Goal: Use online tool/utility: Utilize a website feature to perform a specific function

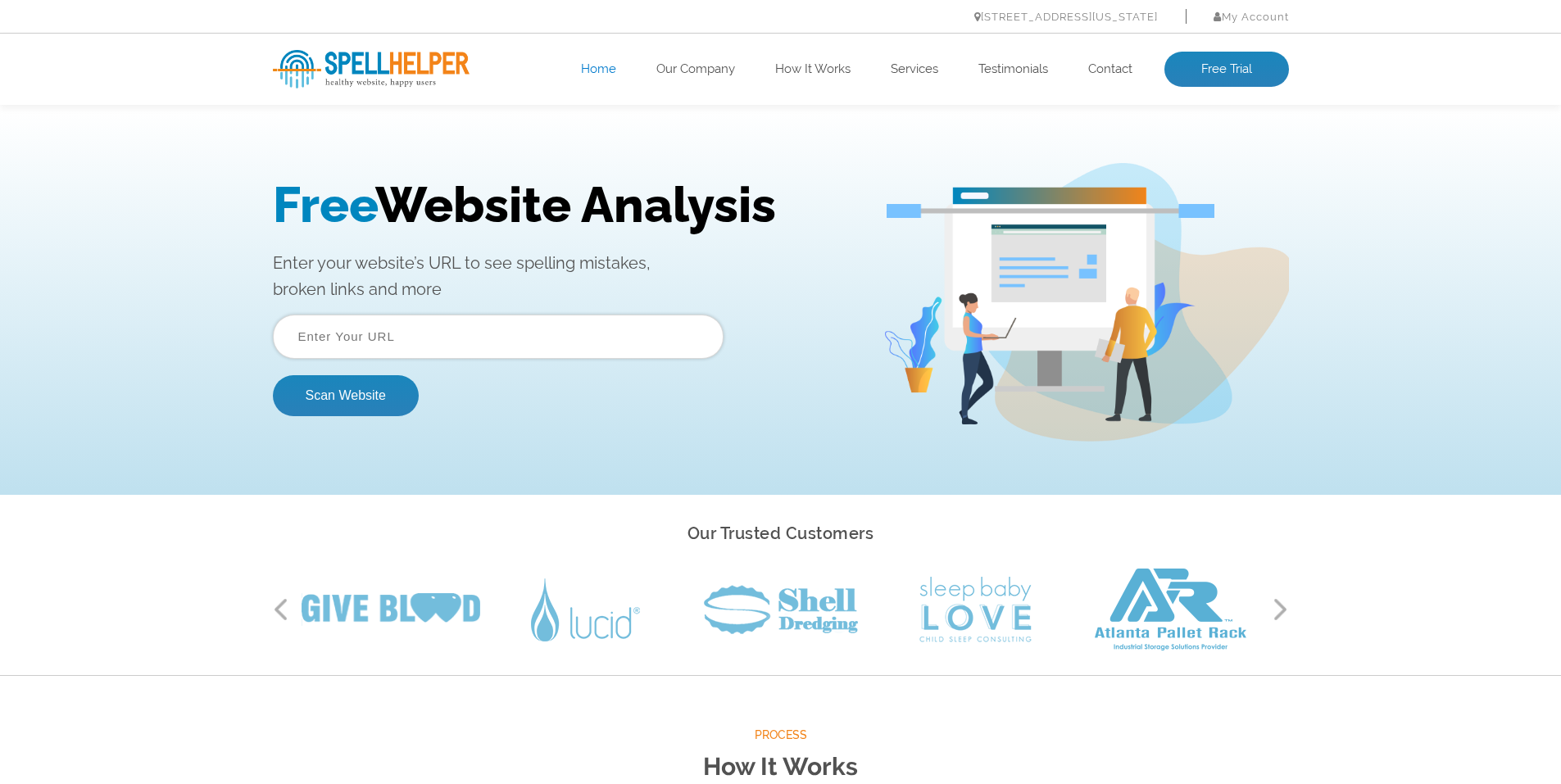
click at [321, 328] on input "text" at bounding box center [499, 337] width 450 height 44
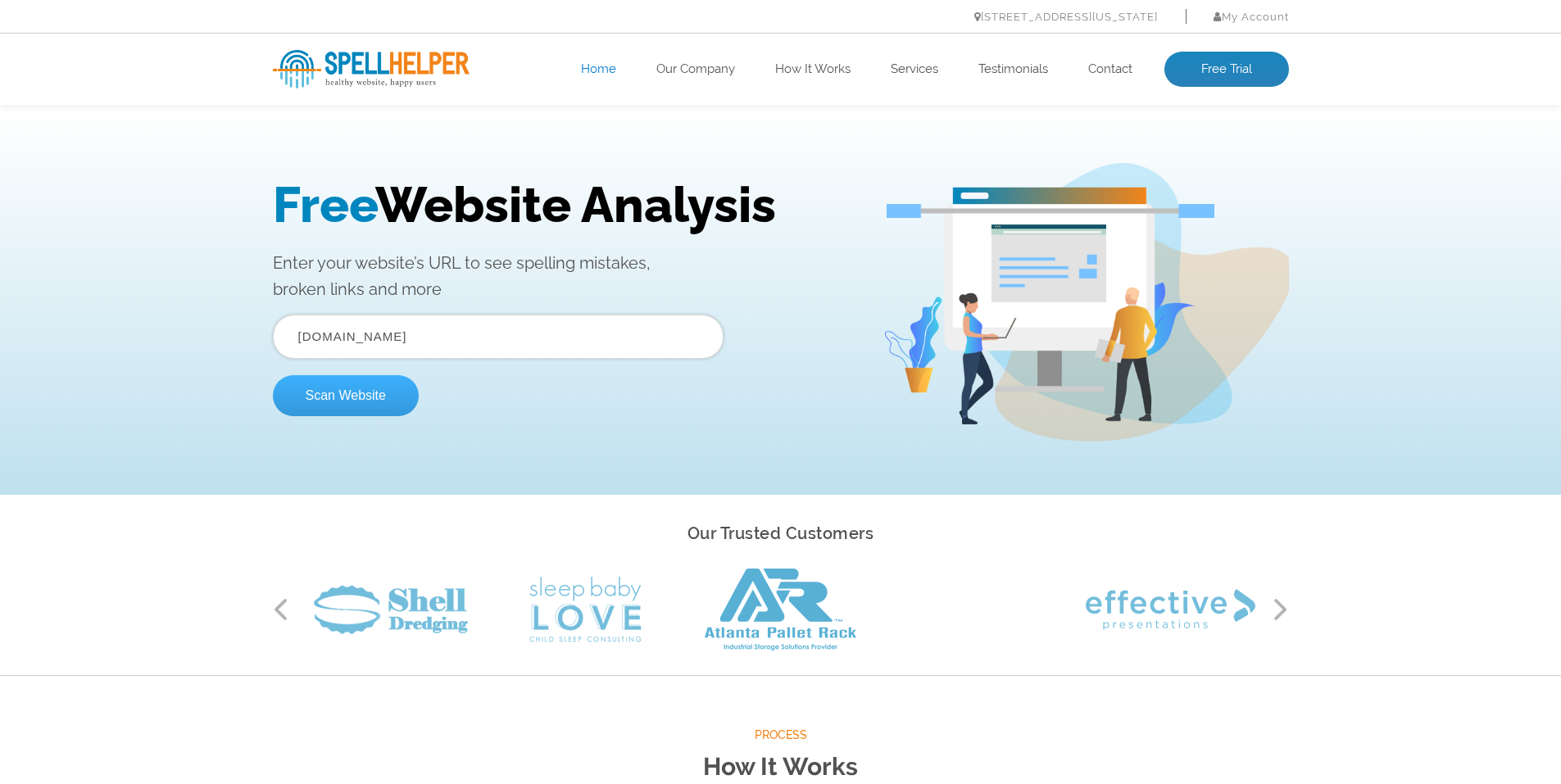
type input "[DOMAIN_NAME]"
click at [342, 399] on button "Scan Website" at bounding box center [346, 395] width 146 height 41
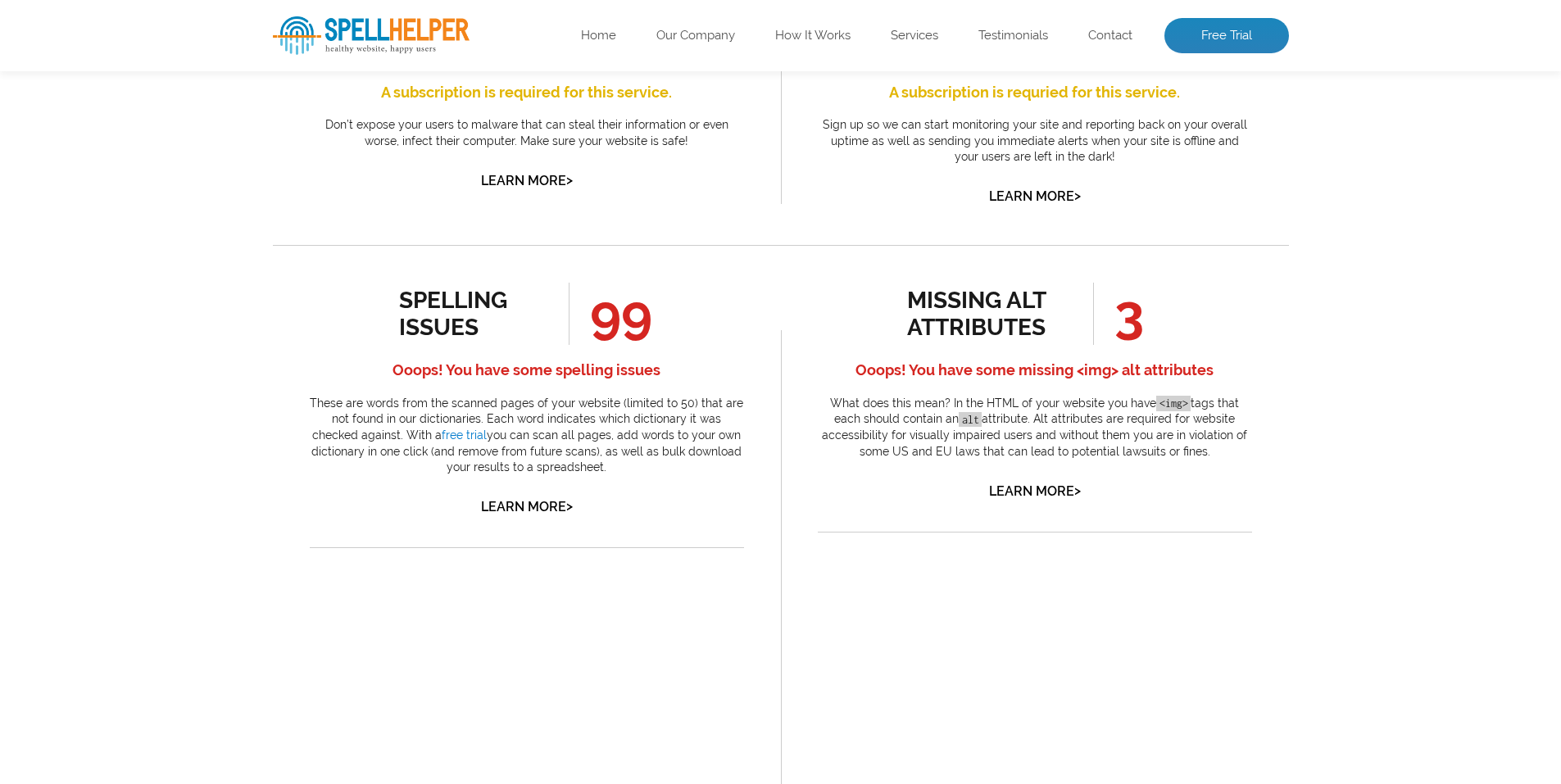
scroll to position [737, 0]
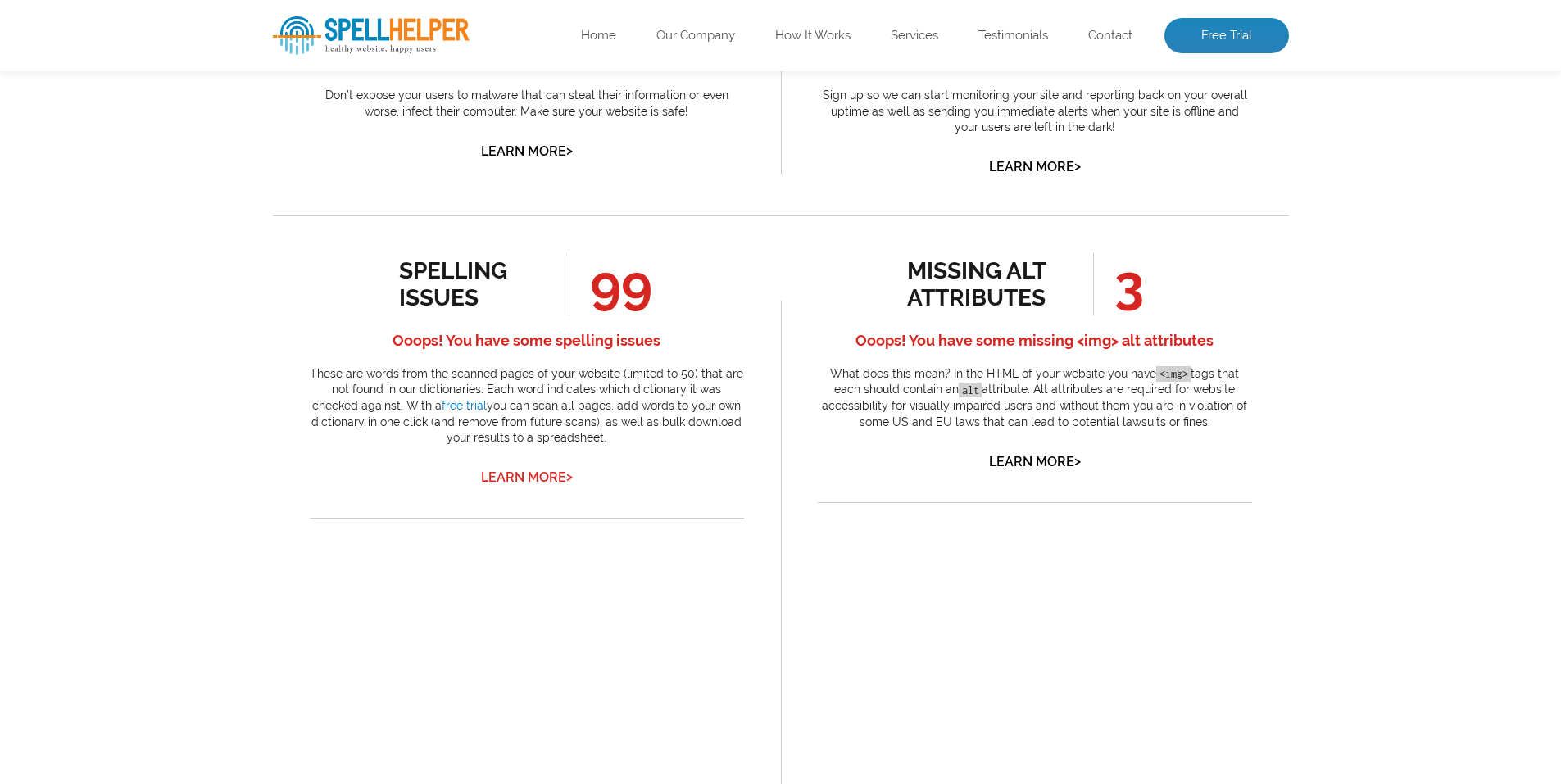
click at [524, 479] on link "Learn More >" at bounding box center [526, 477] width 91 height 15
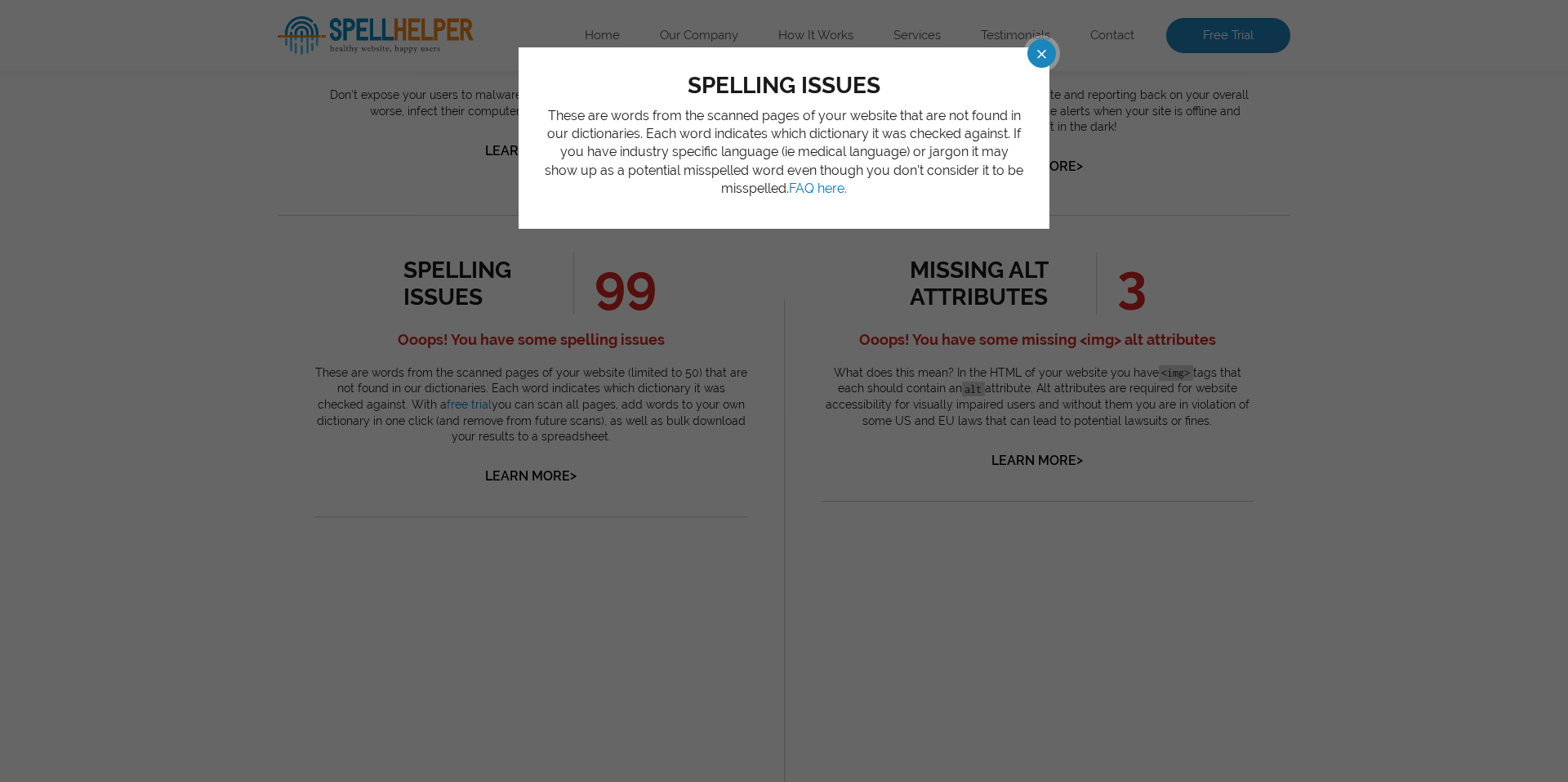
click at [1036, 56] on span at bounding box center [1027, 54] width 29 height 29
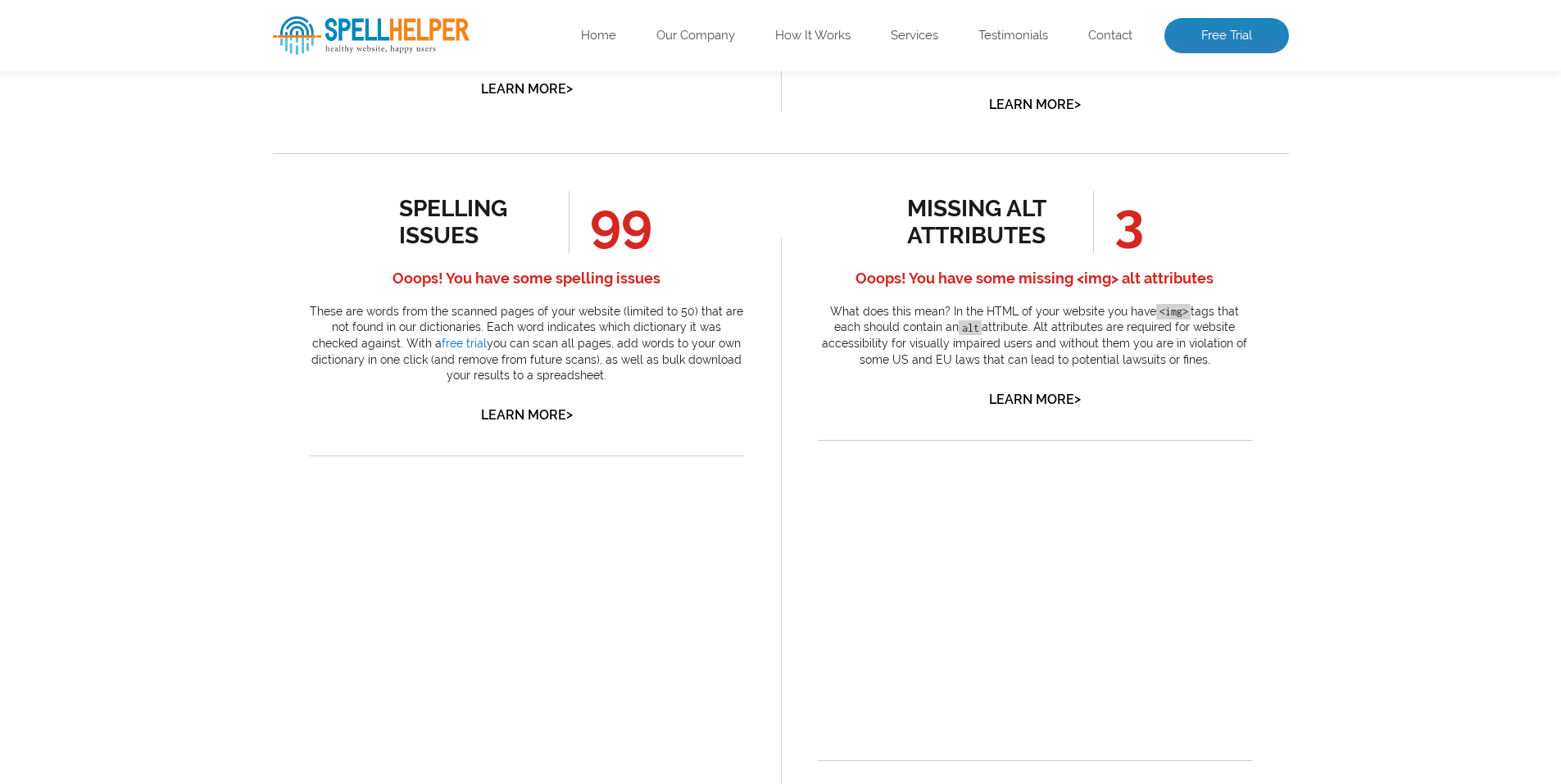
scroll to position [901, 0]
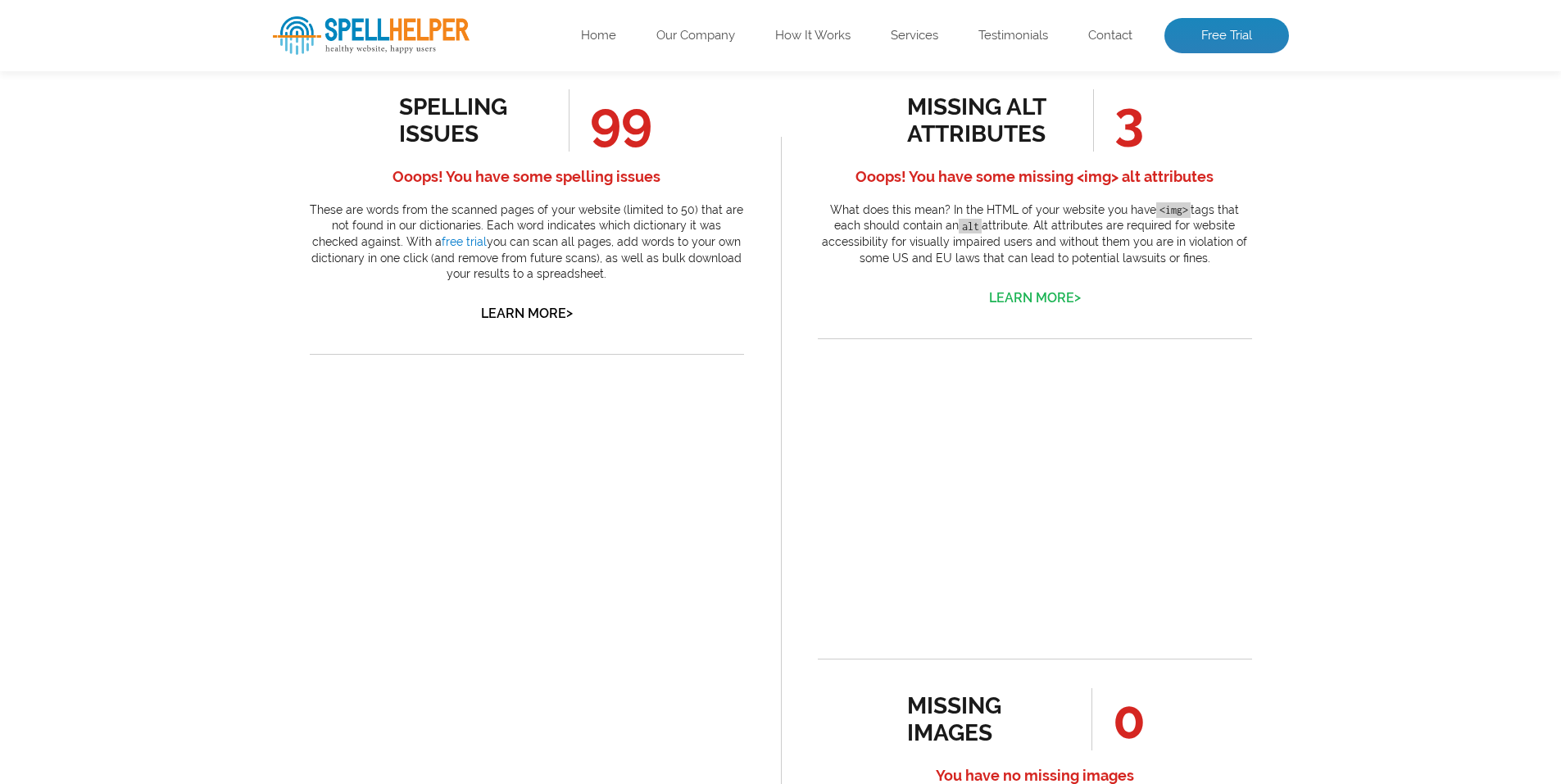
click at [1019, 296] on link "Learn More >" at bounding box center [1035, 297] width 91 height 15
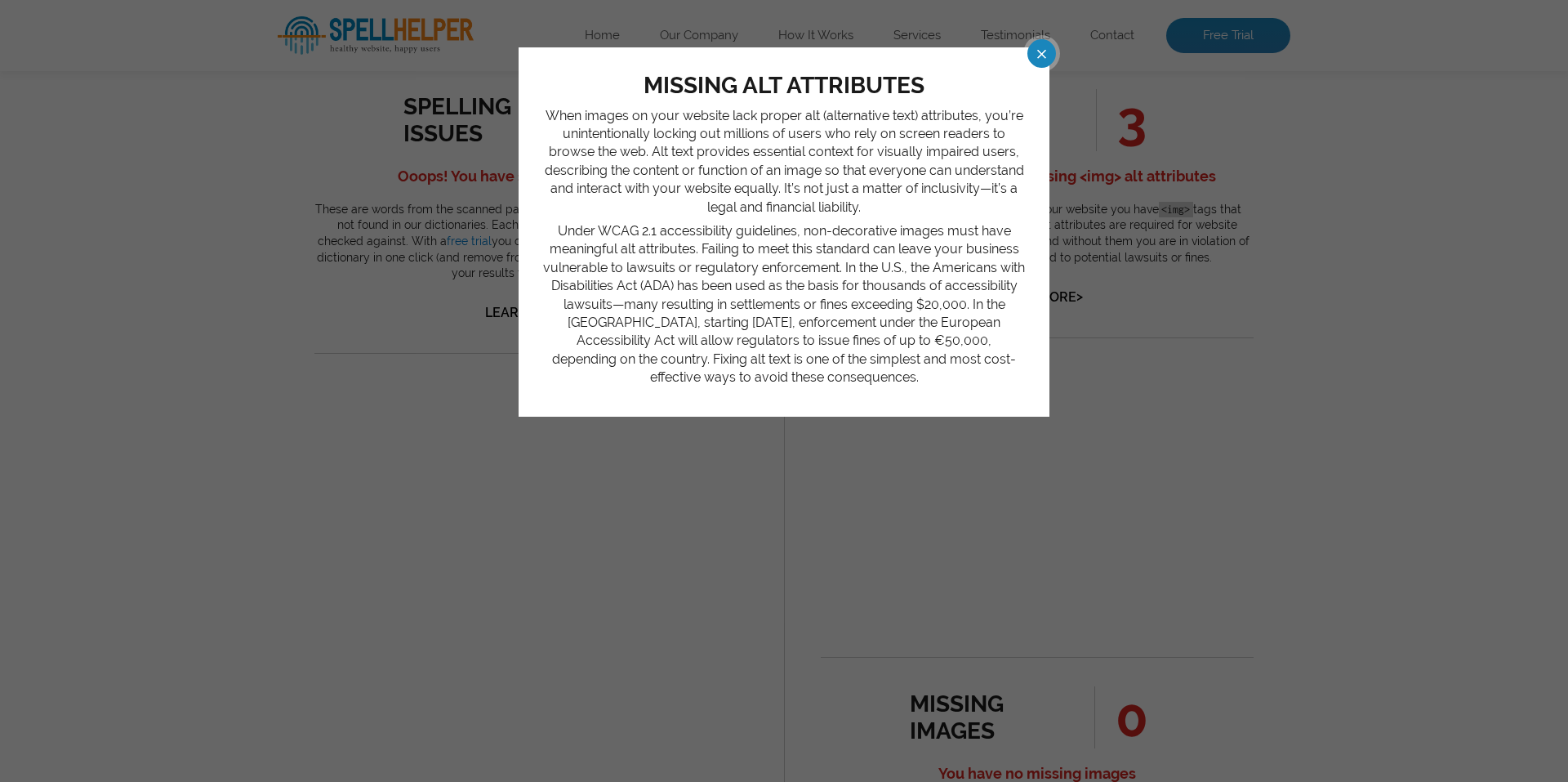
click at [1041, 53] on span at bounding box center [1027, 54] width 29 height 29
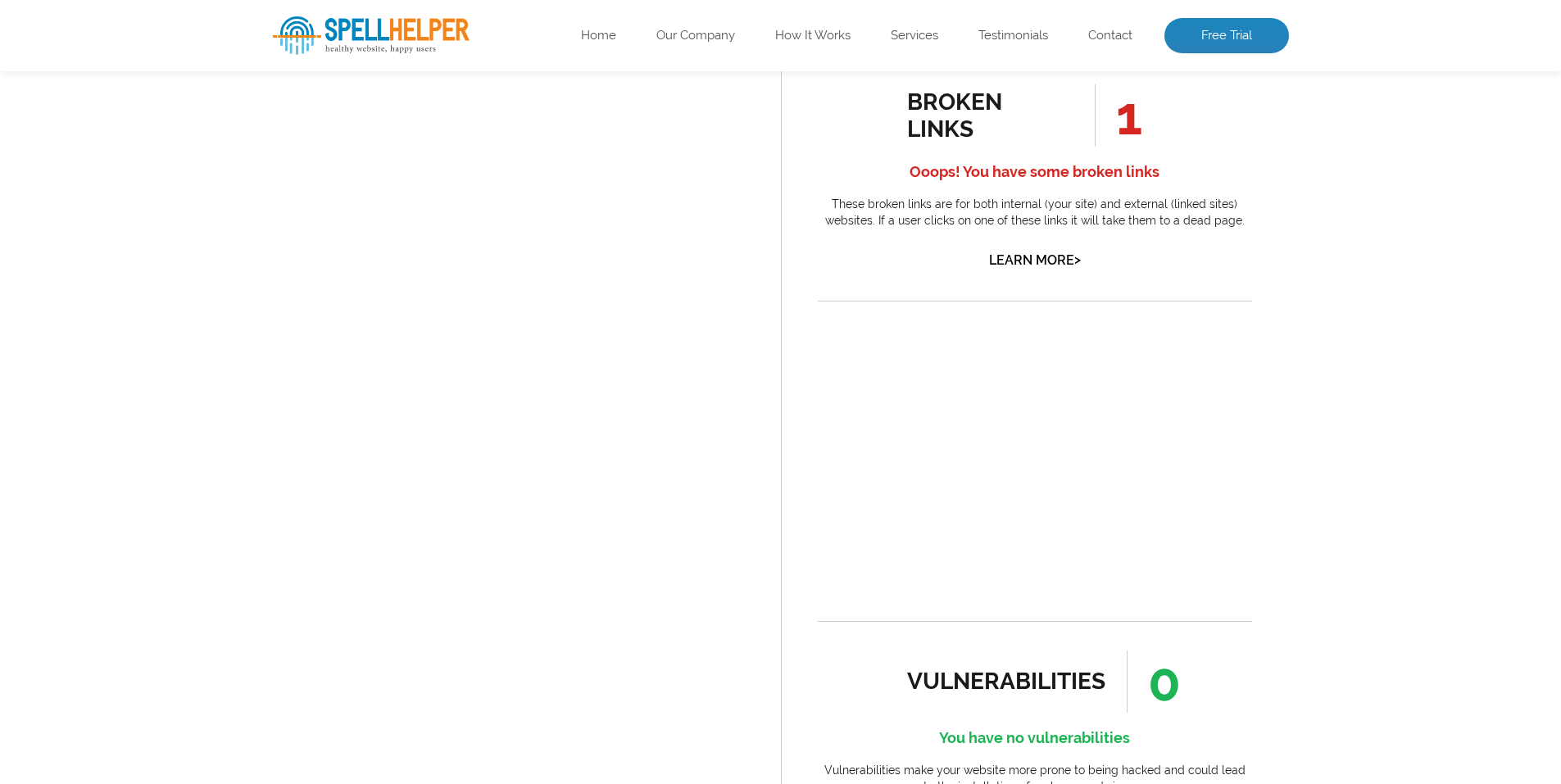
scroll to position [1720, 0]
